Goal: Check status: Check status

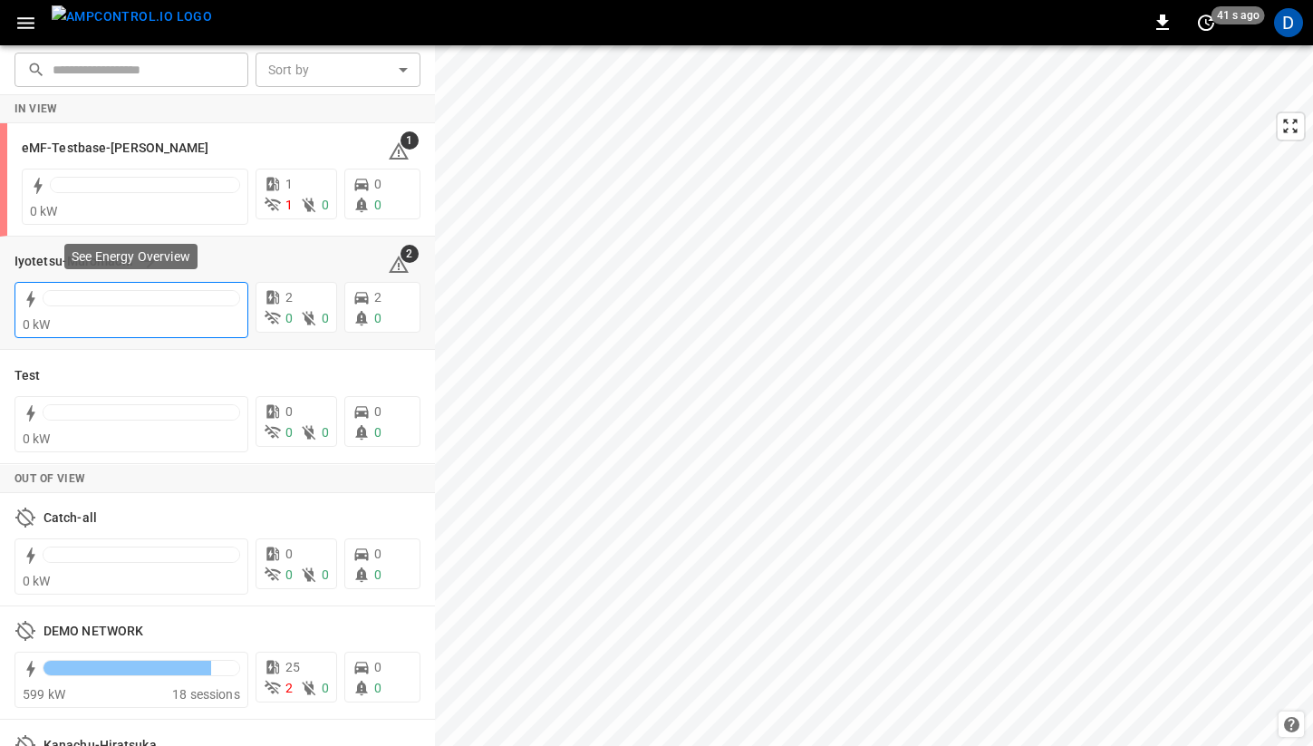
click at [158, 295] on div at bounding box center [142, 298] width 196 height 15
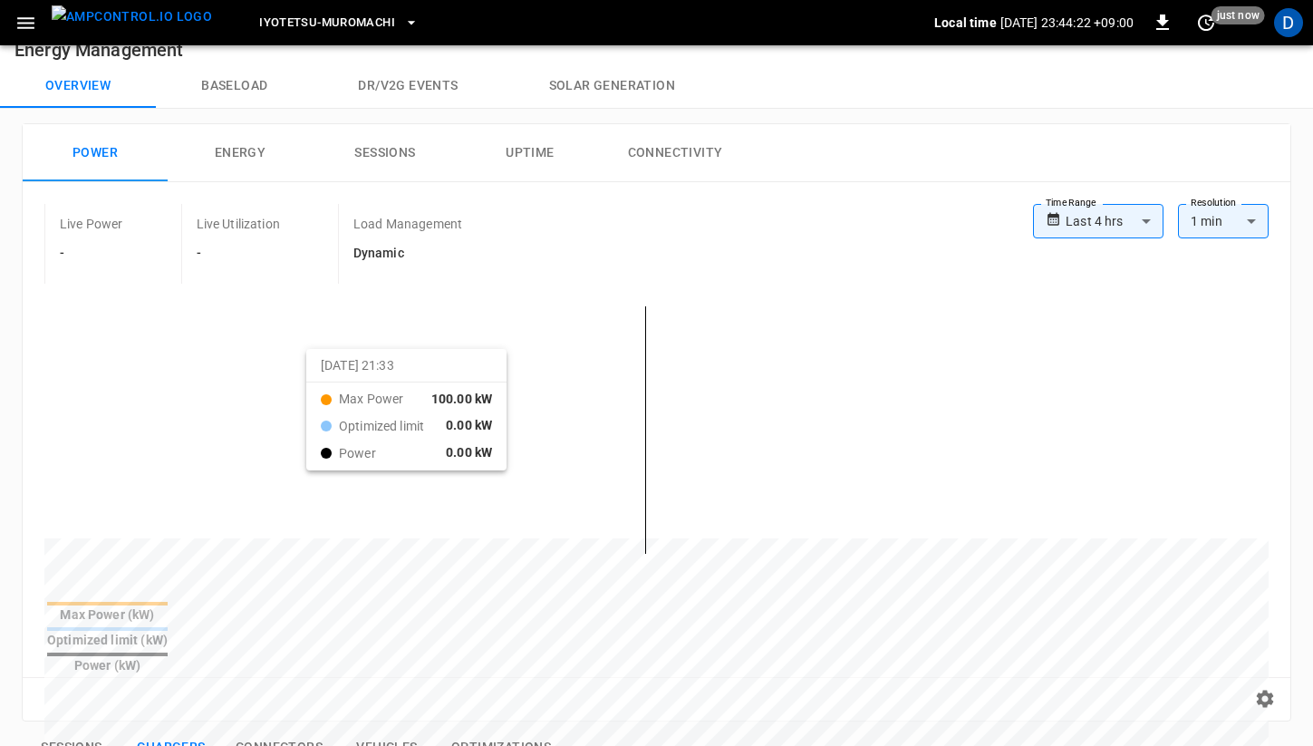
scroll to position [15, 0]
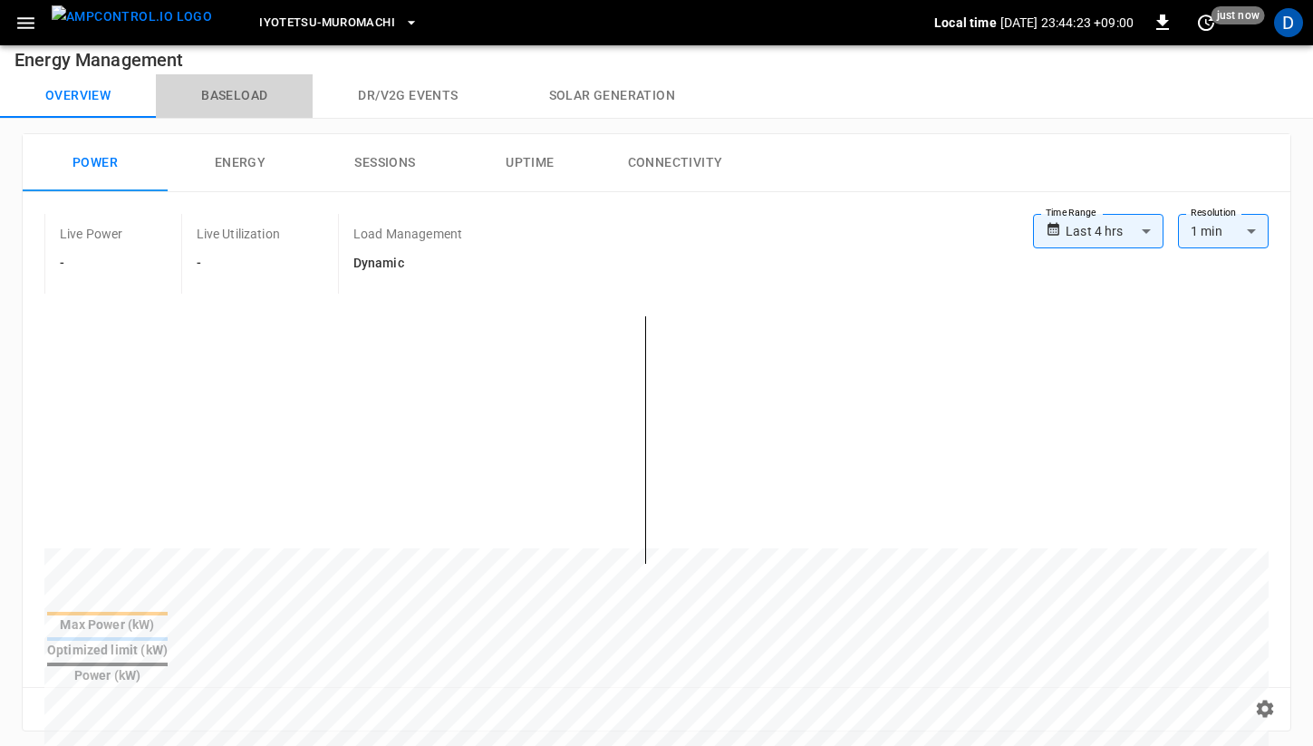
click at [240, 104] on button "Baseload" at bounding box center [234, 96] width 157 height 44
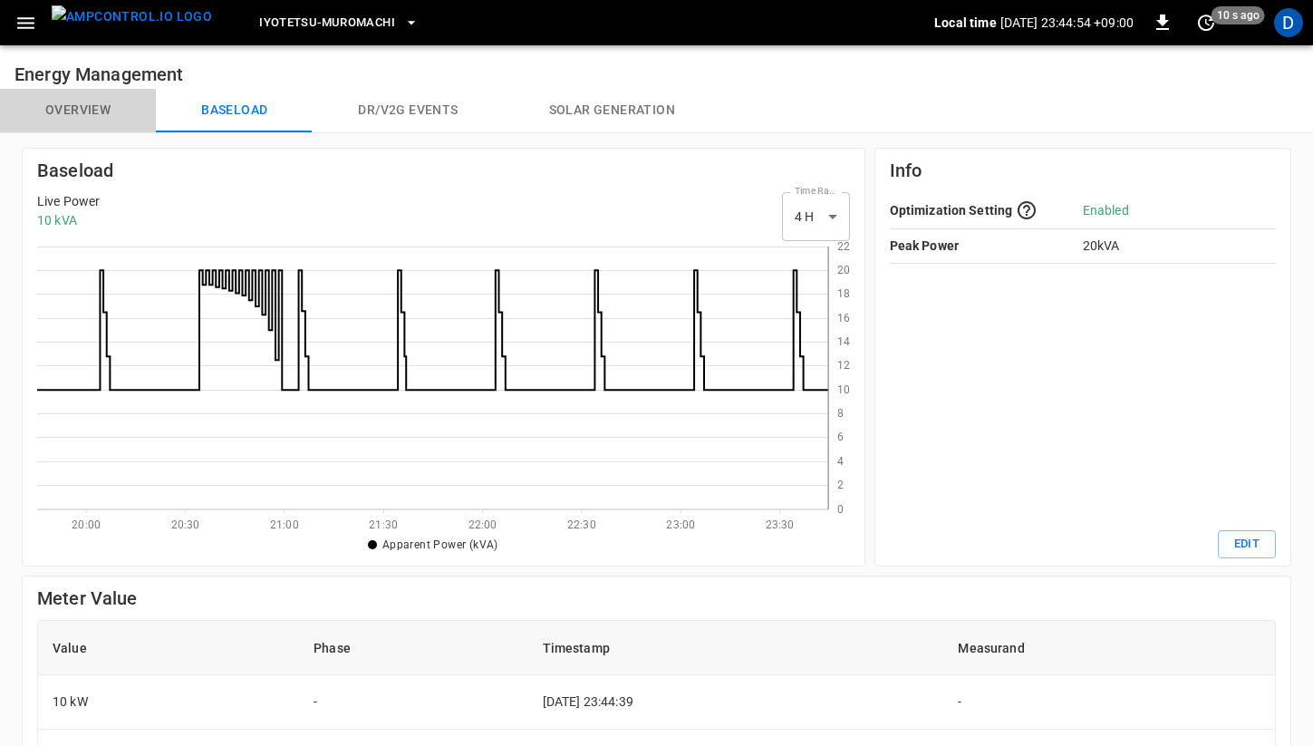
click at [82, 108] on button "Overview" at bounding box center [78, 111] width 156 height 44
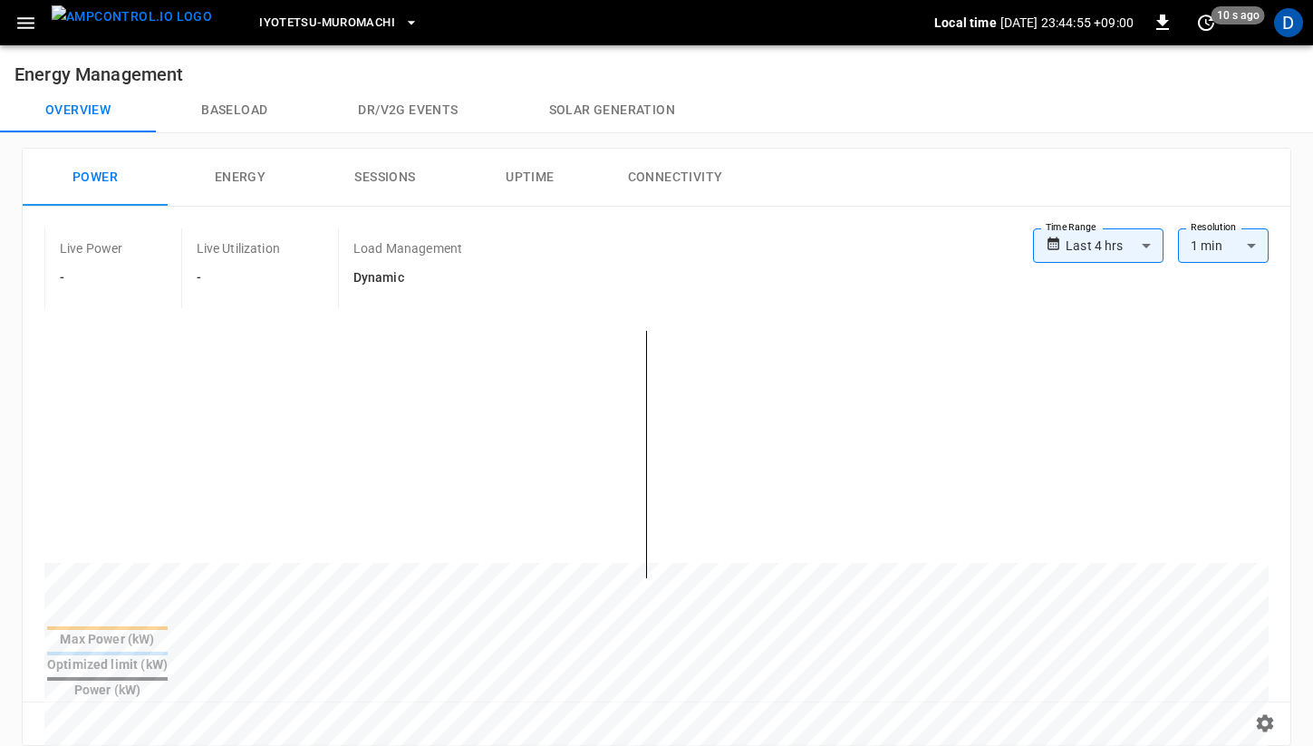
click at [237, 112] on button "Baseload" at bounding box center [234, 111] width 157 height 44
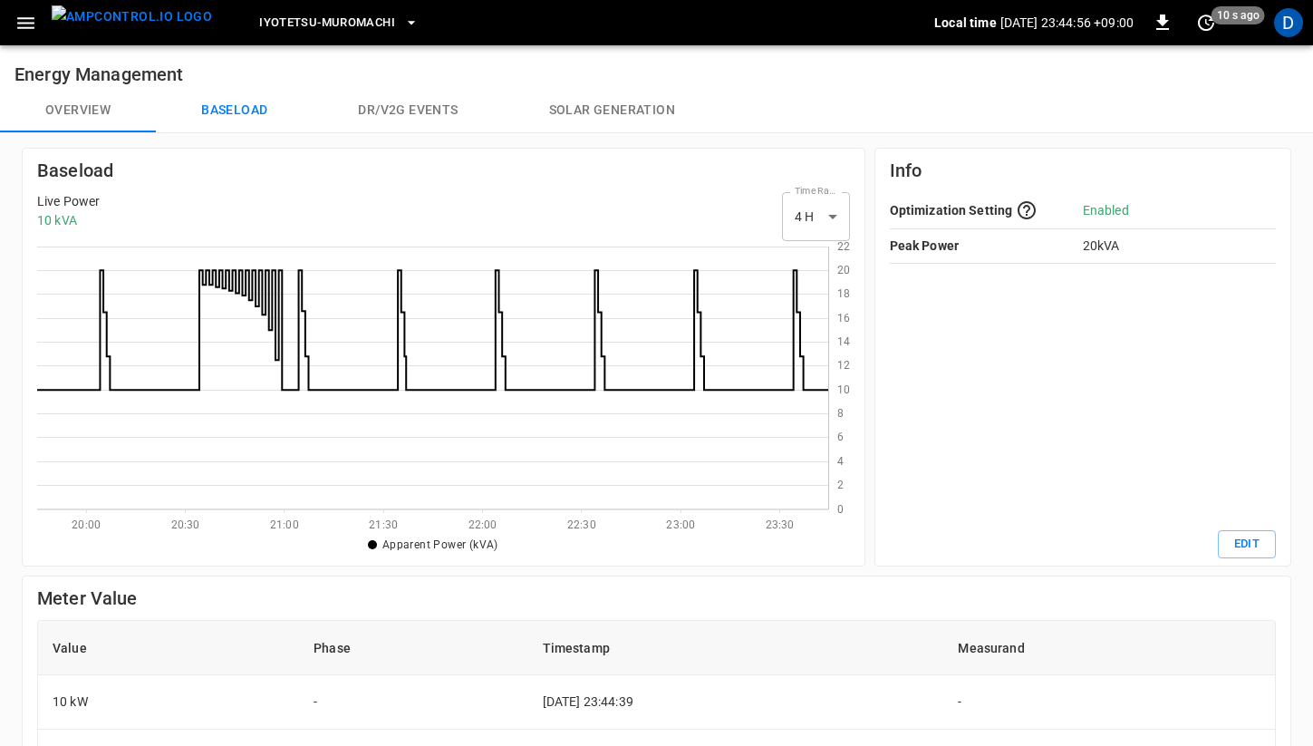
scroll to position [263, 791]
click at [74, 118] on button "Overview" at bounding box center [78, 111] width 156 height 44
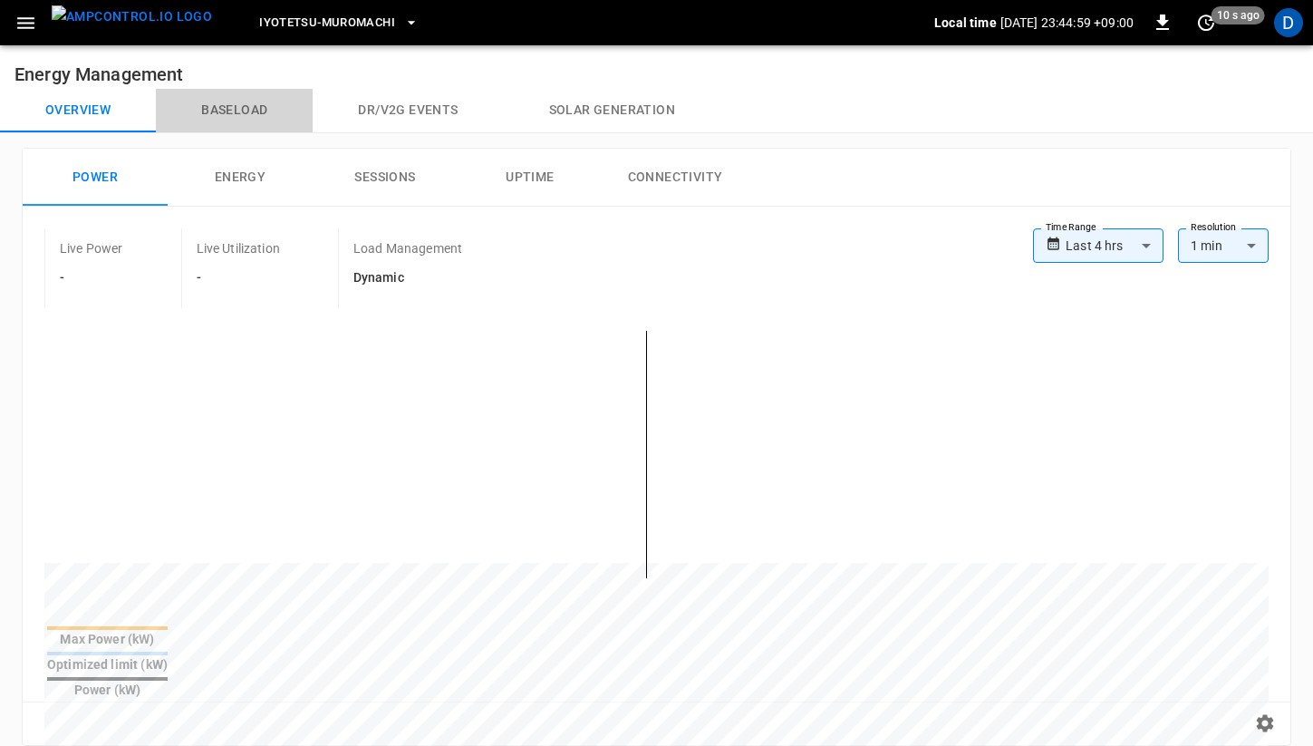
click at [234, 109] on button "Baseload" at bounding box center [234, 111] width 157 height 44
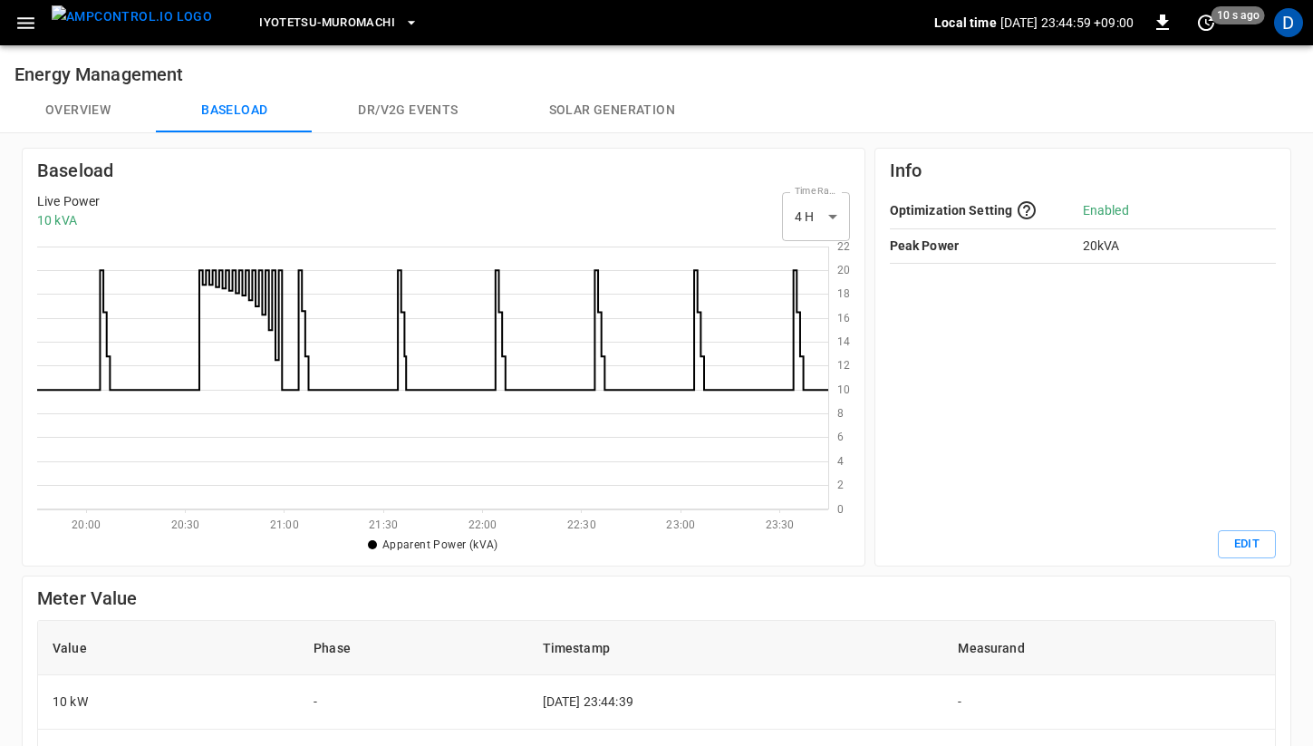
scroll to position [263, 791]
click at [91, 102] on button "Overview" at bounding box center [78, 111] width 156 height 44
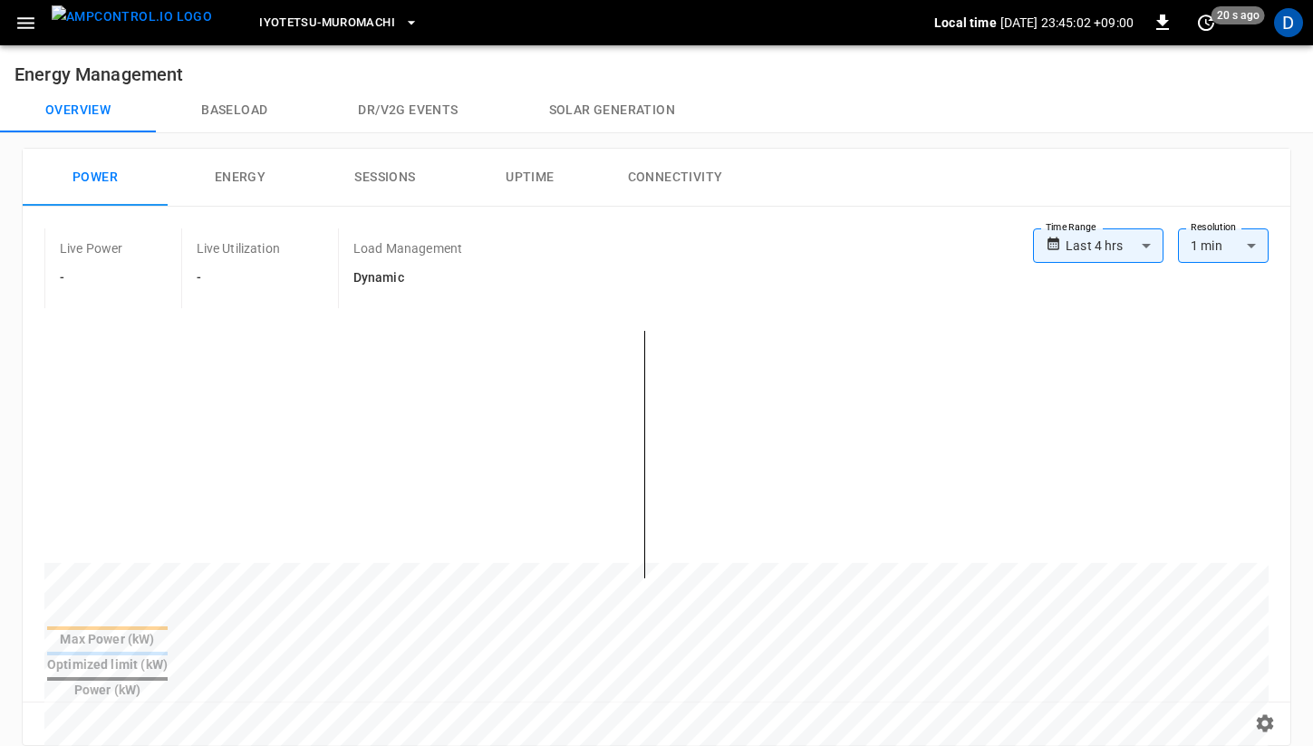
click at [1099, 258] on body "**********" at bounding box center [656, 724] width 1313 height 1449
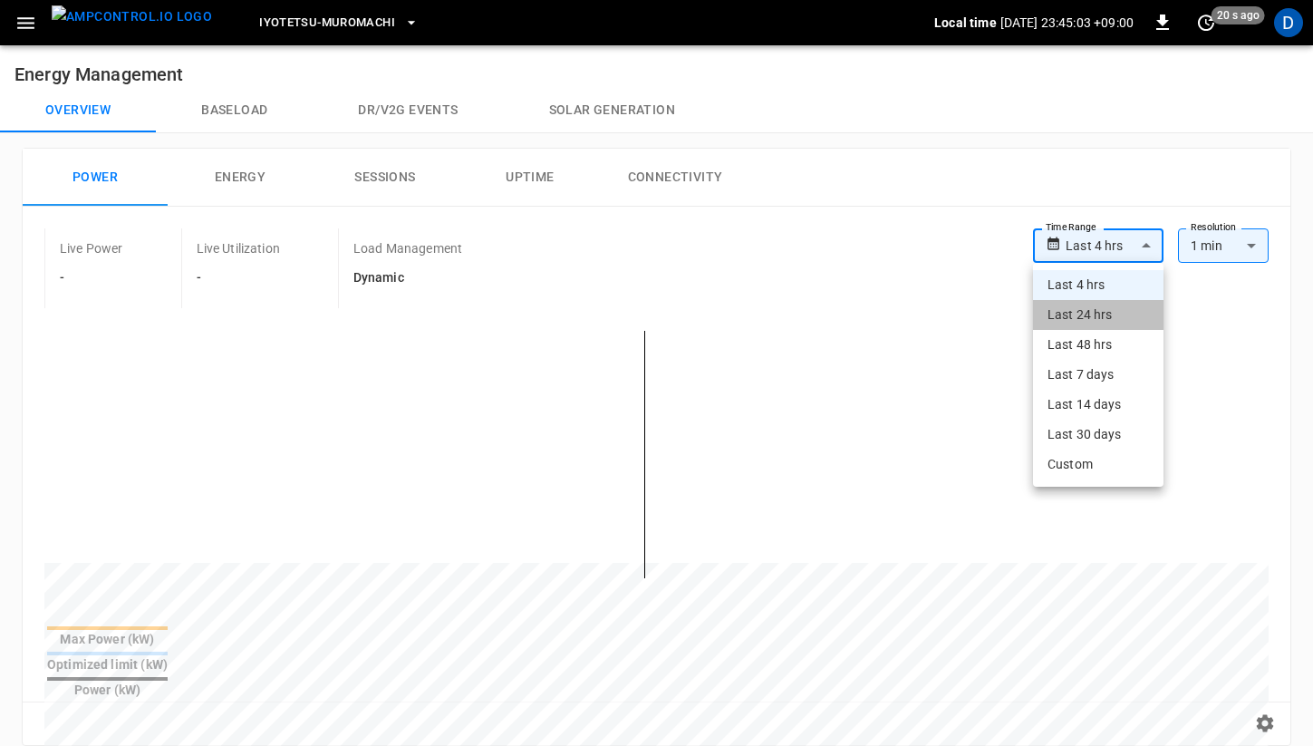
click at [1087, 310] on li "Last 24 hrs" at bounding box center [1098, 315] width 131 height 30
type input "**********"
